Goal: Information Seeking & Learning: Learn about a topic

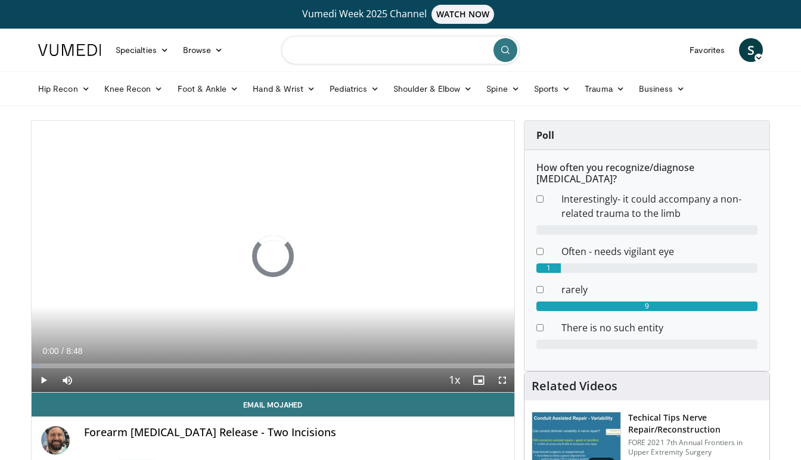
click at [330, 51] on input "Search topics, interventions" at bounding box center [400, 50] width 238 height 29
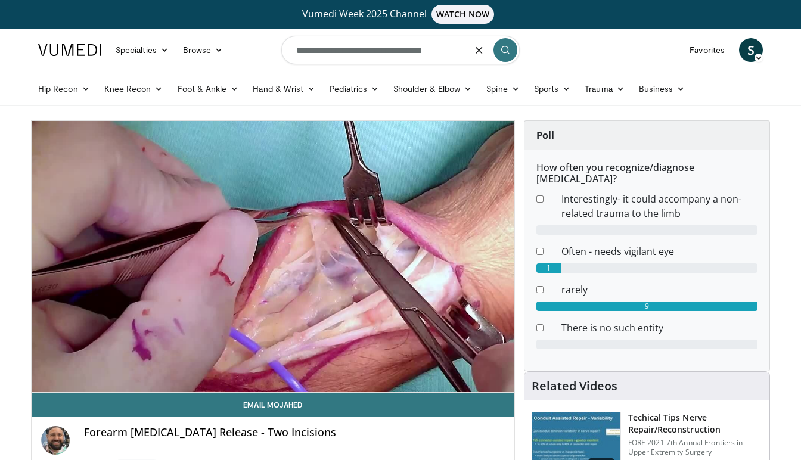
type input "**********"
click at [503, 48] on icon "submit" at bounding box center [506, 50] width 10 height 10
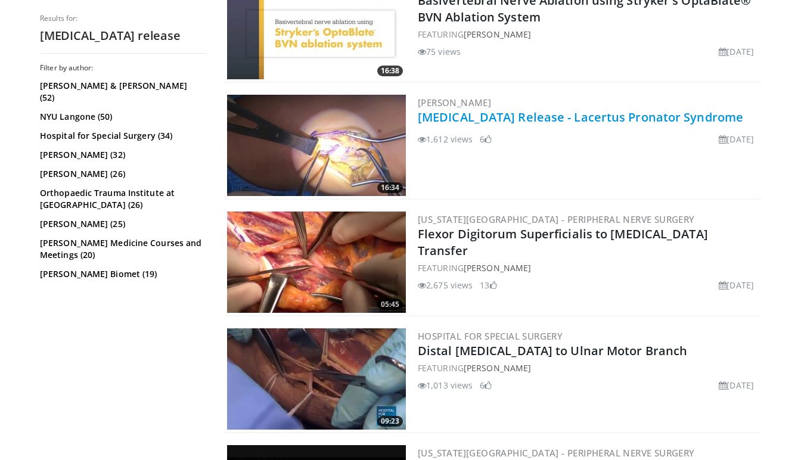
click at [514, 114] on link "[MEDICAL_DATA] Release - Lacertus Pronator Syndrome" at bounding box center [581, 117] width 326 height 16
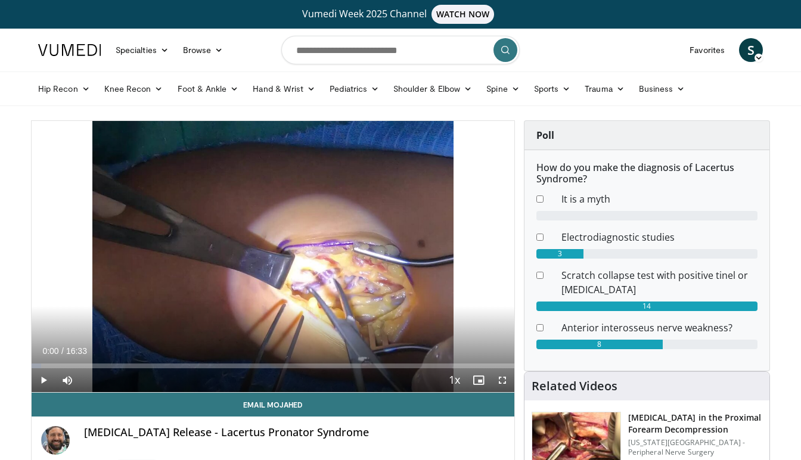
click at [502, 379] on span "Video Player" at bounding box center [503, 380] width 24 height 24
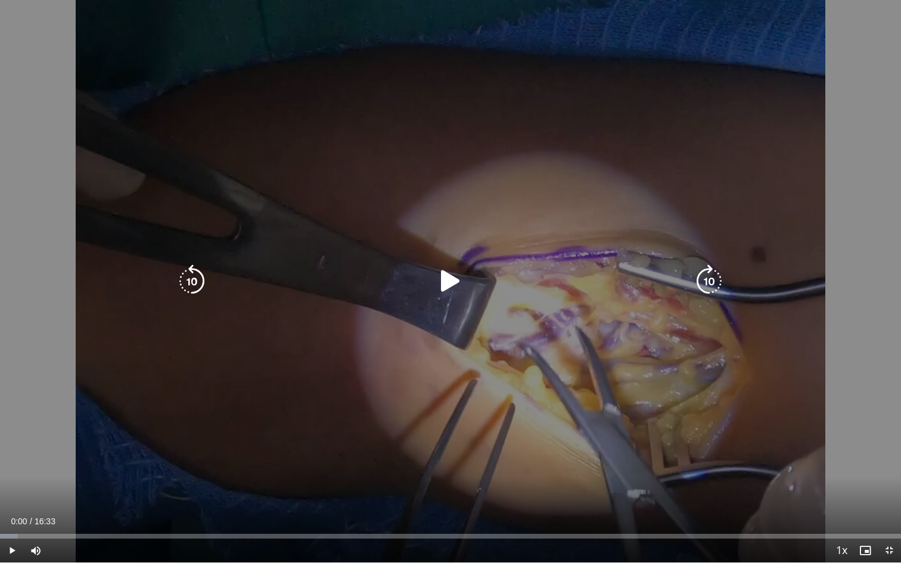
click at [453, 276] on icon "Video Player" at bounding box center [450, 281] width 33 height 33
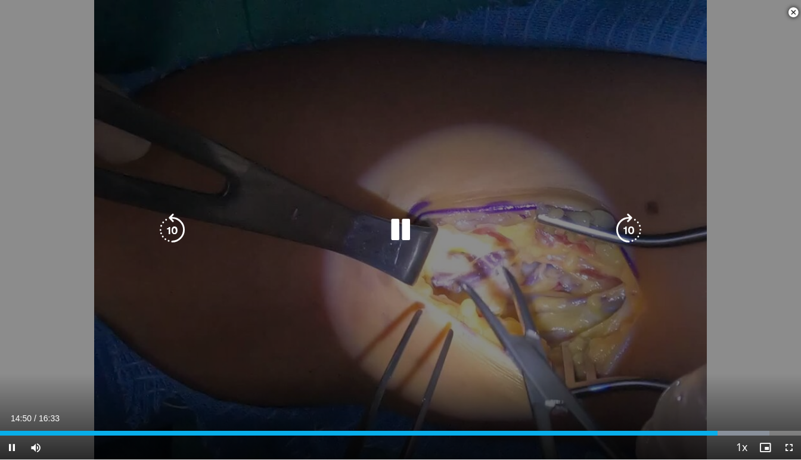
scroll to position [675, 0]
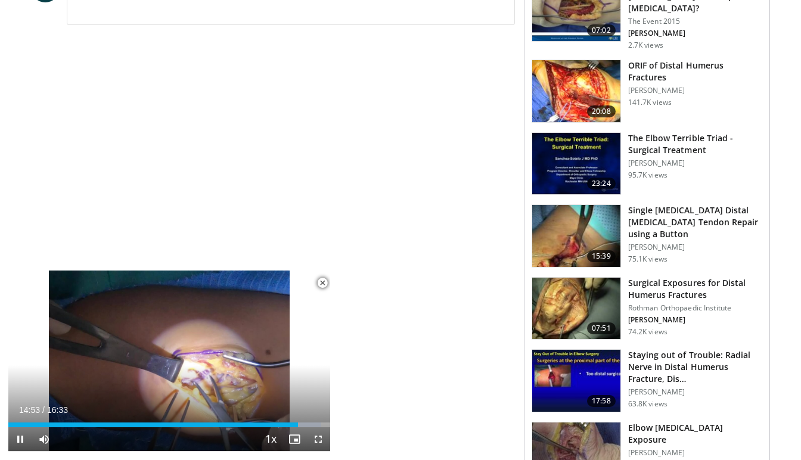
click at [325, 283] on span "Video Player" at bounding box center [323, 283] width 24 height 24
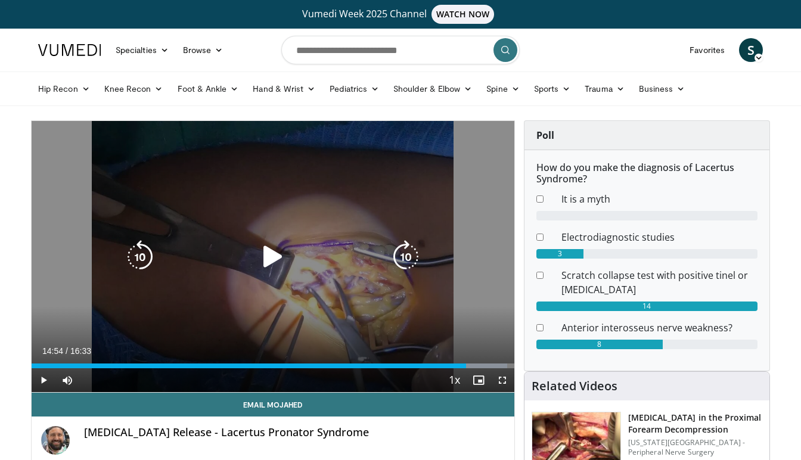
scroll to position [0, 0]
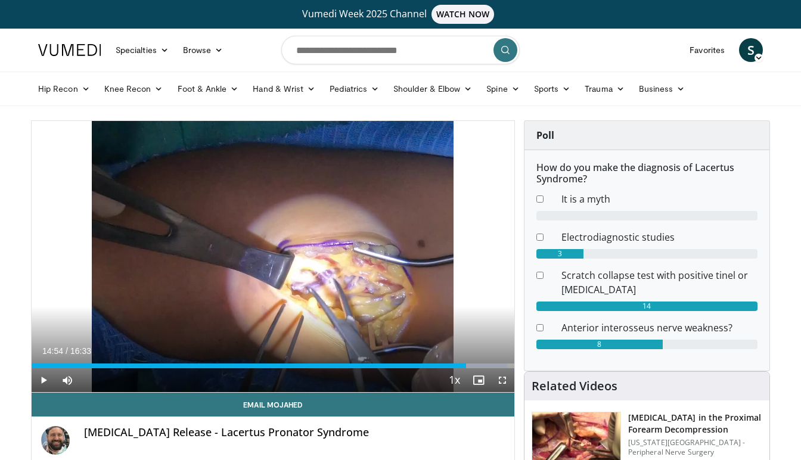
click at [48, 375] on span "Video Player" at bounding box center [44, 380] width 24 height 24
